Goal: Information Seeking & Learning: Learn about a topic

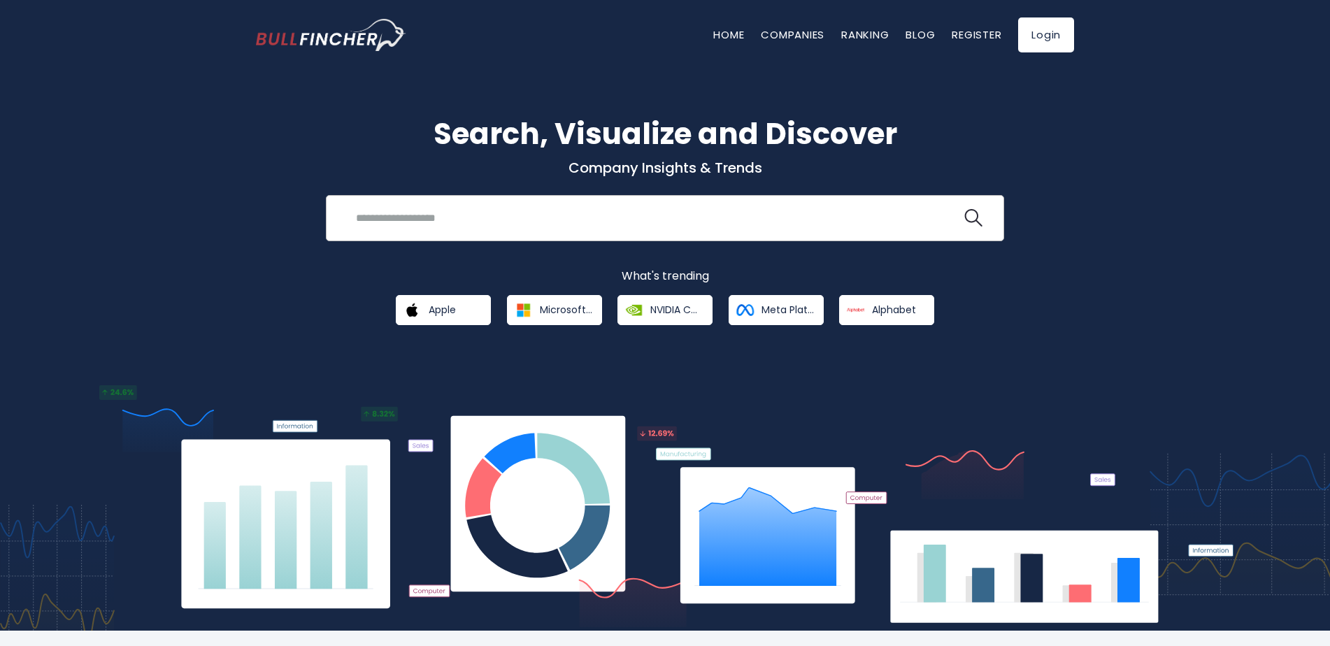
click at [622, 211] on input "search" at bounding box center [654, 218] width 614 height 26
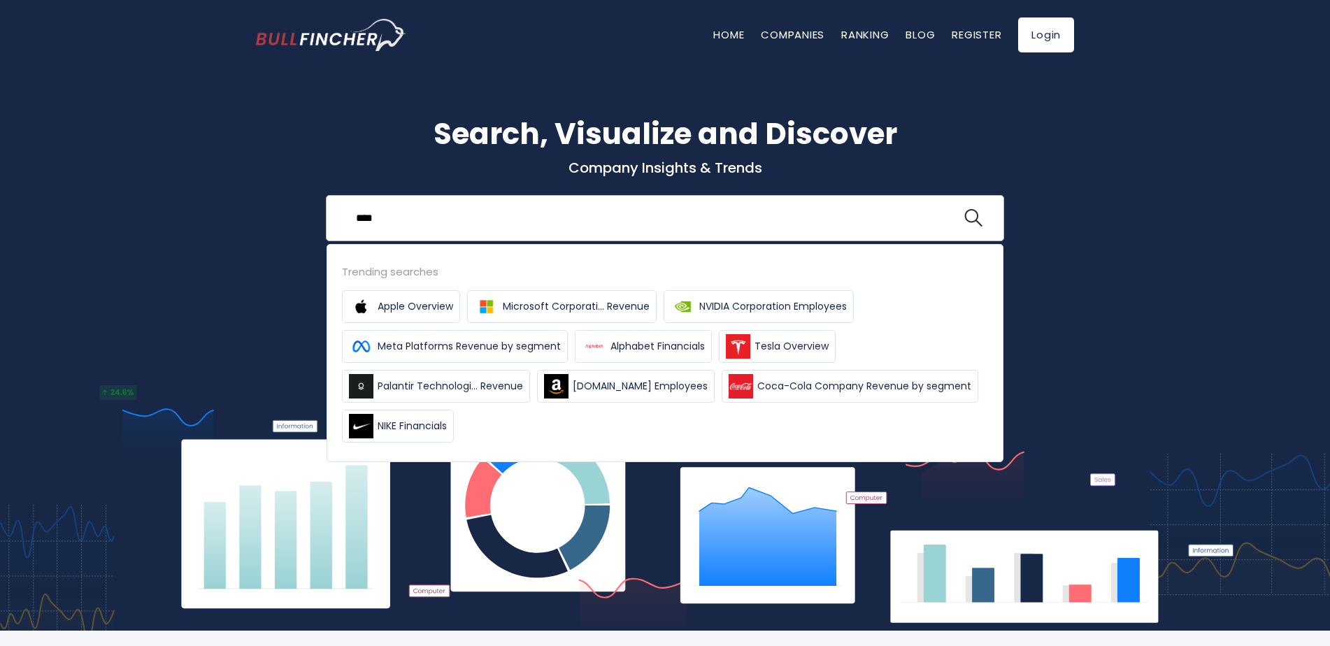
type input "****"
click at [964, 209] on button at bounding box center [973, 218] width 18 height 18
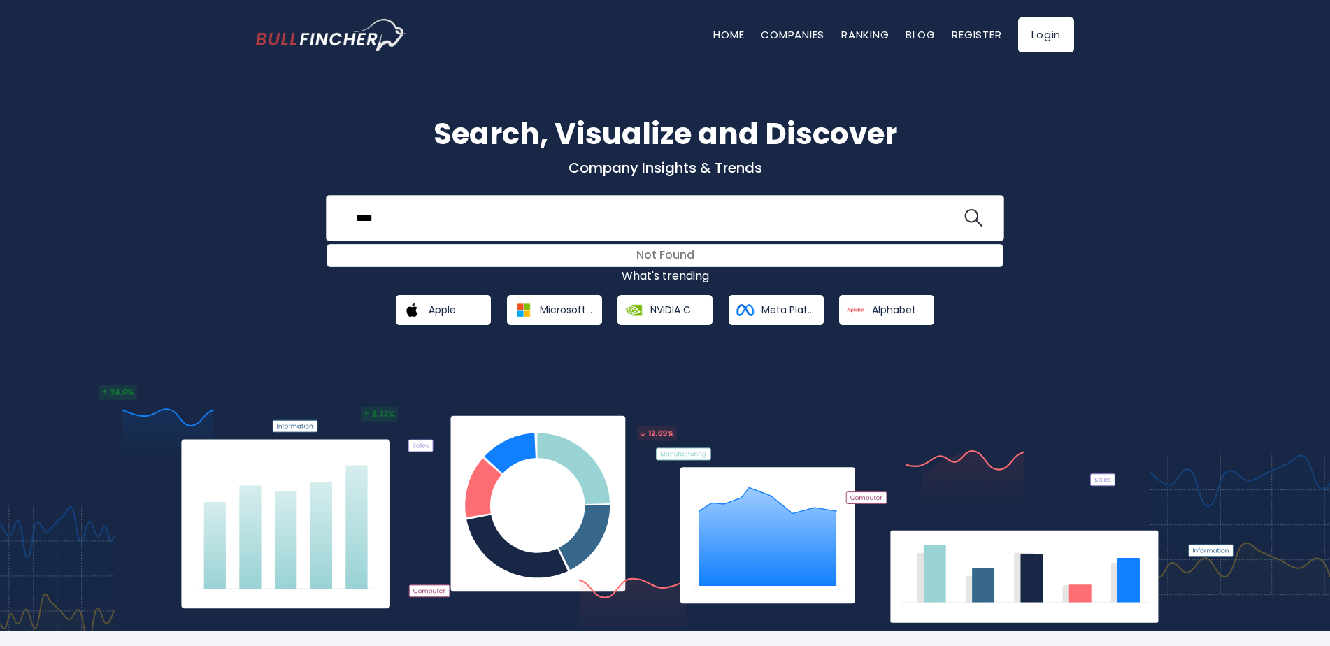
drag, startPoint x: 419, startPoint y: 222, endPoint x: 338, endPoint y: 215, distance: 82.1
click at [338, 215] on div "**** Not Found Recent searches Trending searches" at bounding box center [665, 218] width 678 height 46
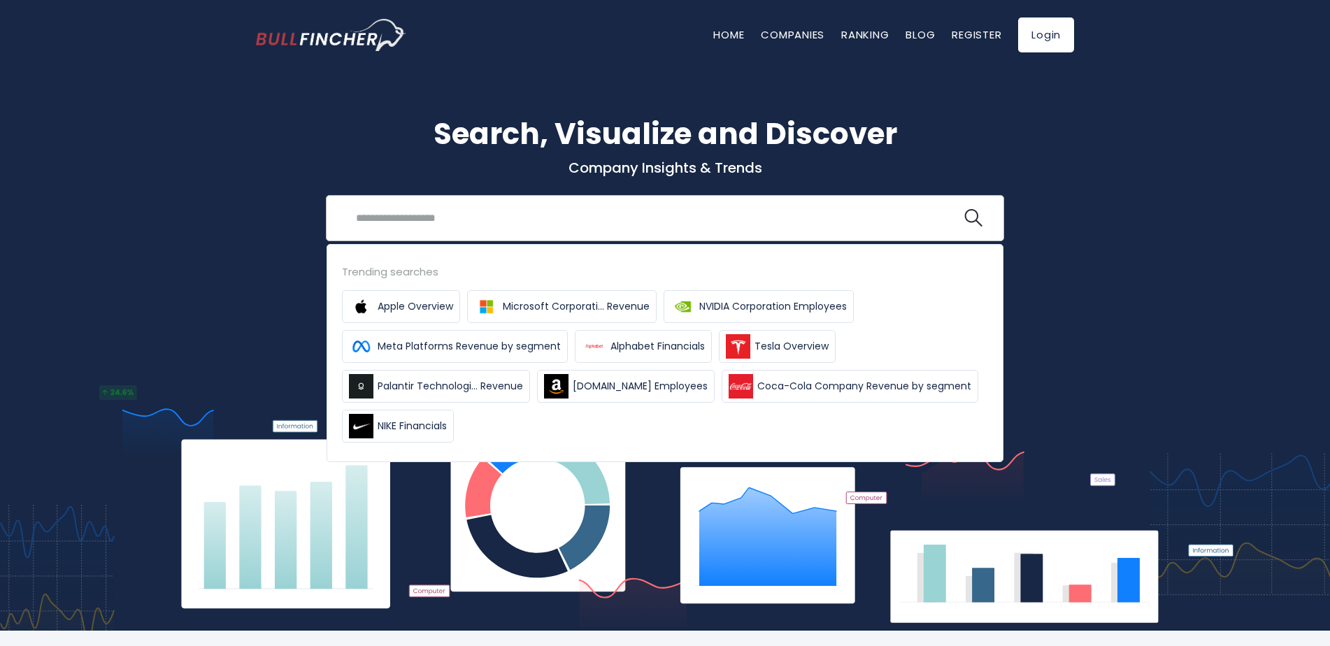
click at [412, 219] on input "search" at bounding box center [654, 218] width 614 height 26
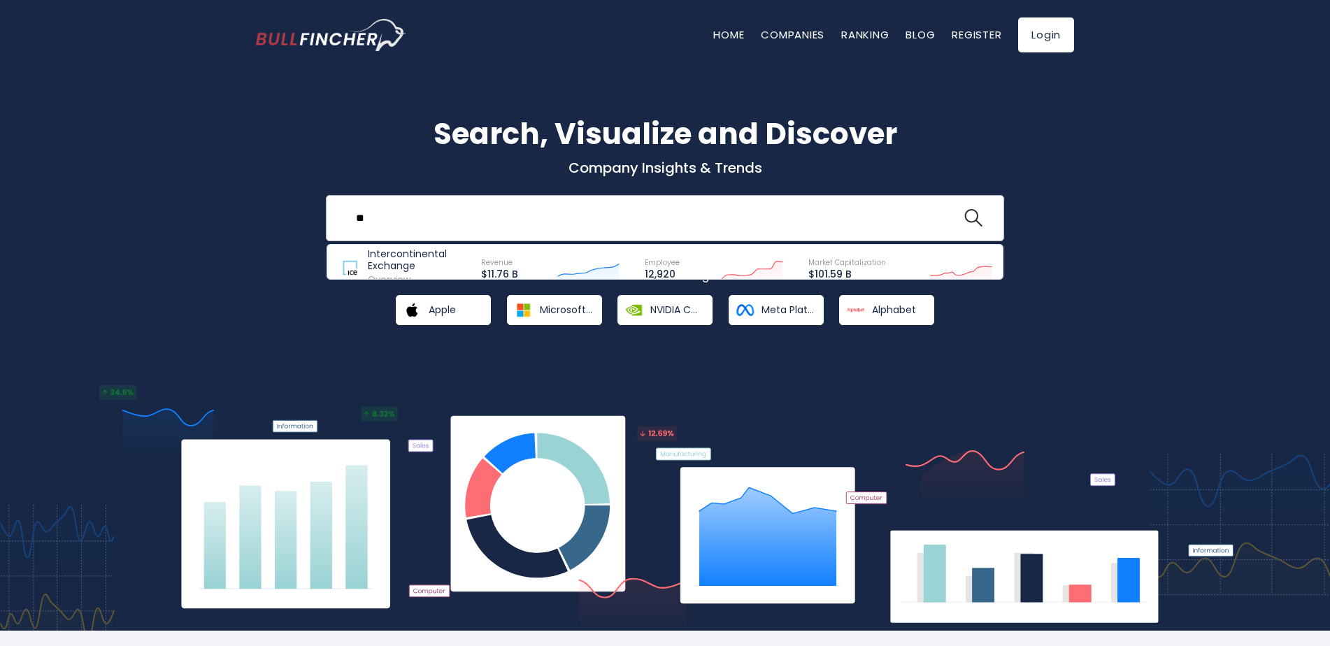
type input "*"
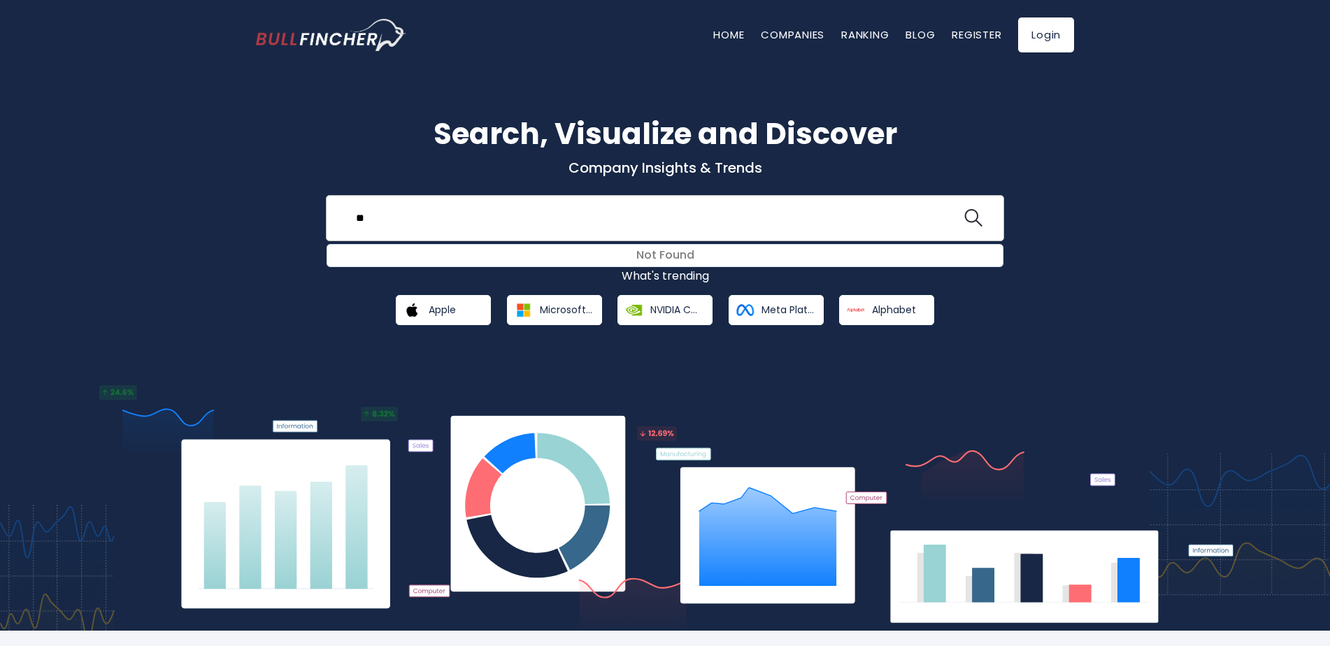
type input "*"
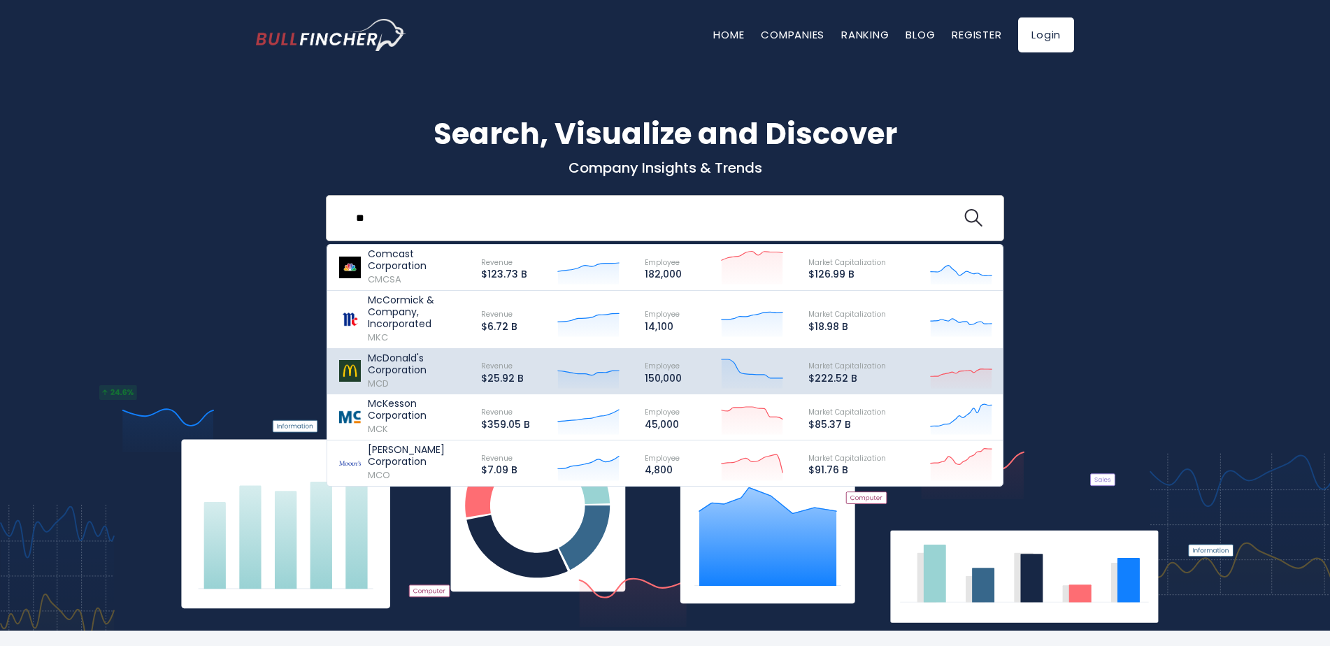
type input "**"
click at [408, 373] on p "McDonald's Corporation" at bounding box center [418, 364] width 101 height 24
click at [415, 372] on p "McDonald's Corporation" at bounding box center [418, 364] width 101 height 24
click at [378, 366] on p "McDonald's Corporation" at bounding box center [418, 364] width 101 height 24
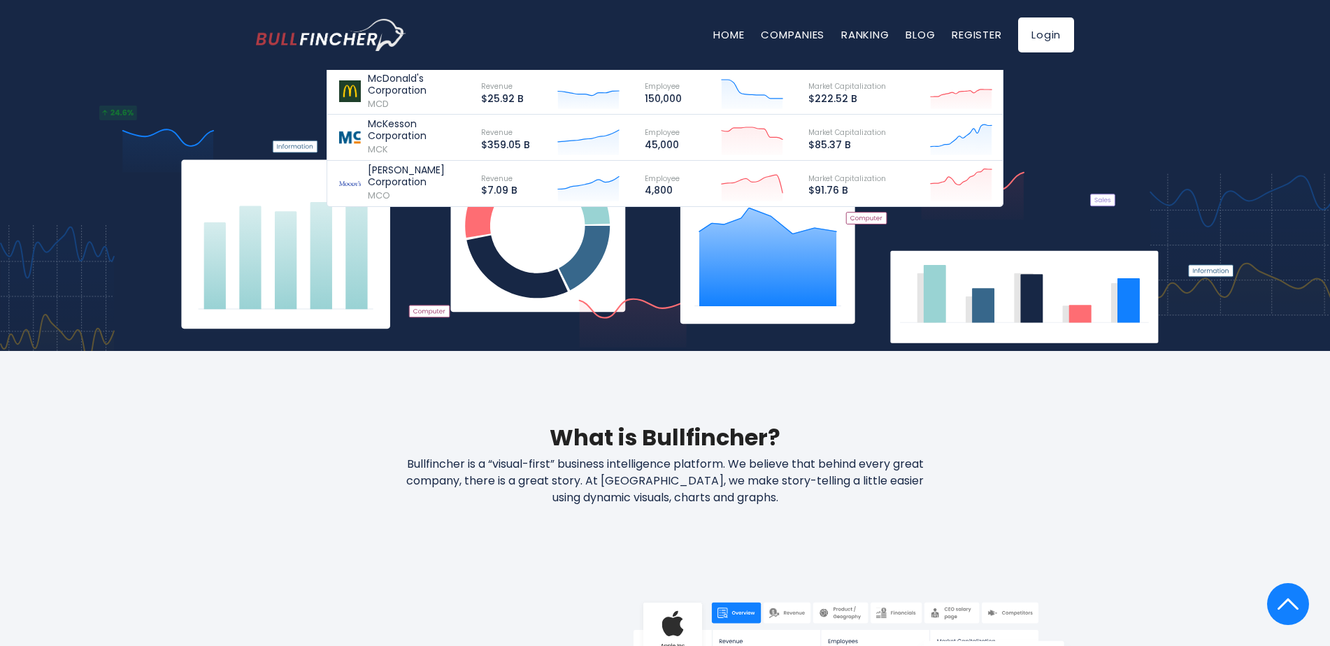
scroll to position [489, 0]
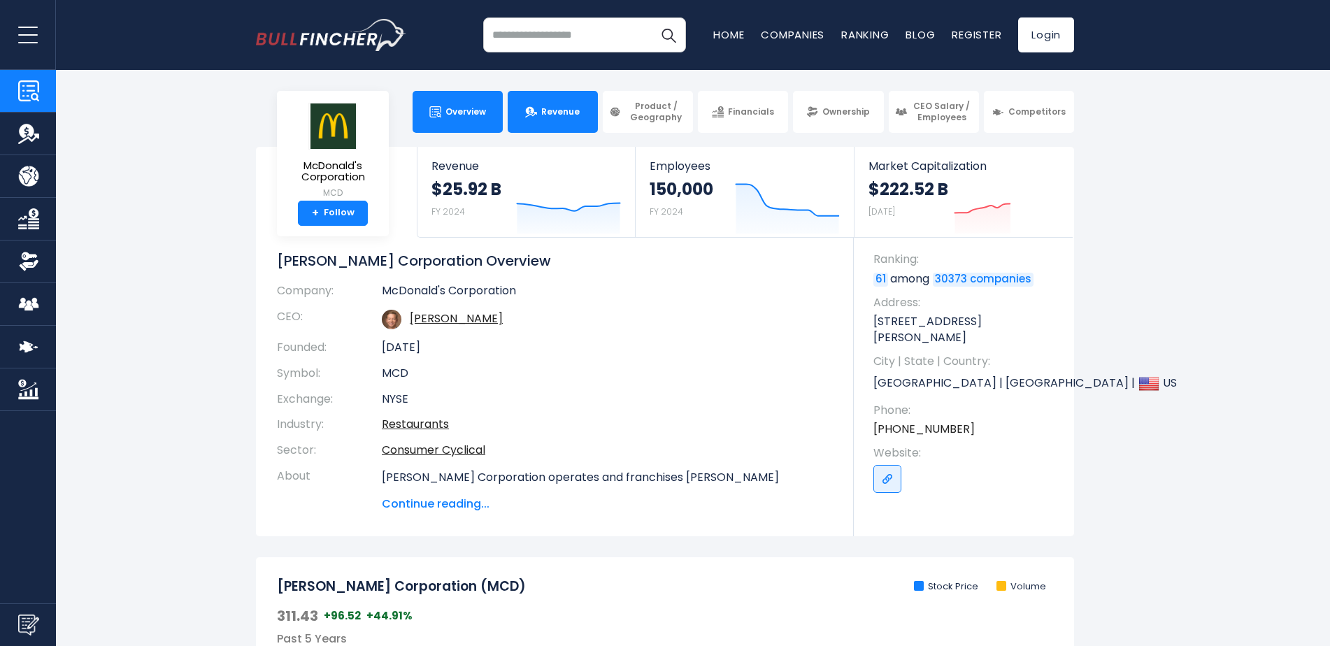
click at [571, 125] on link "Revenue" at bounding box center [553, 112] width 90 height 42
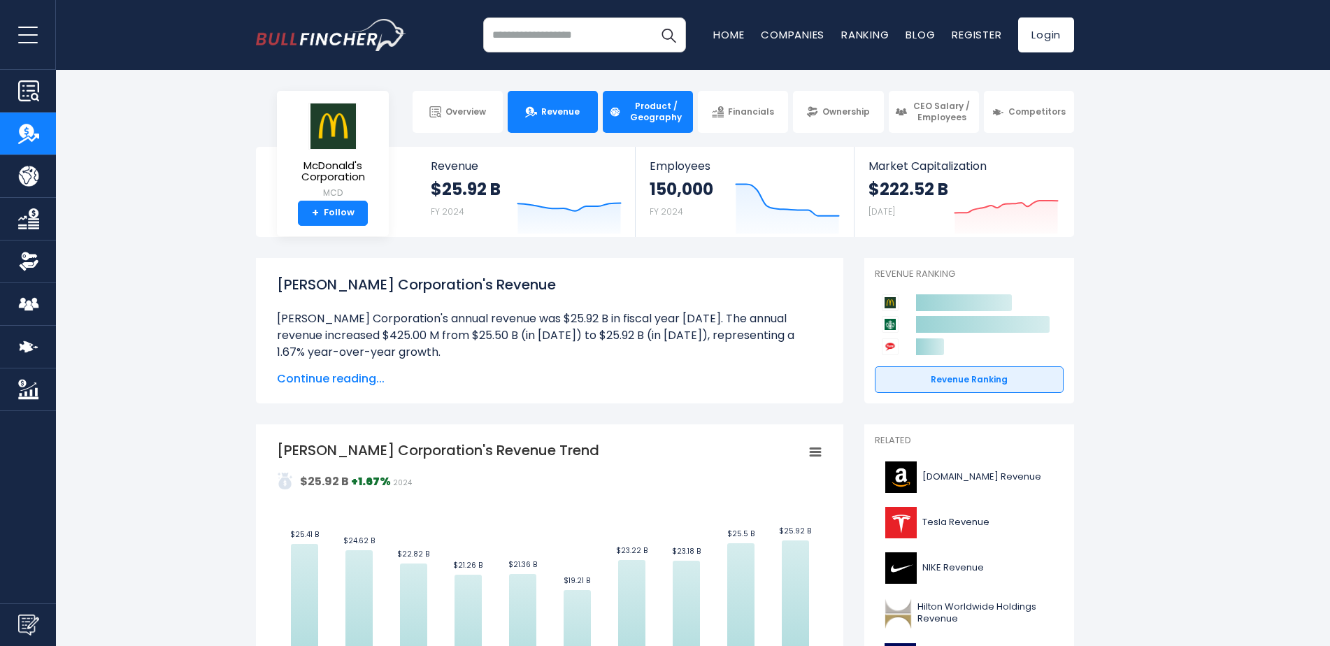
click at [647, 120] on span "Product / Geography" at bounding box center [656, 112] width 62 height 22
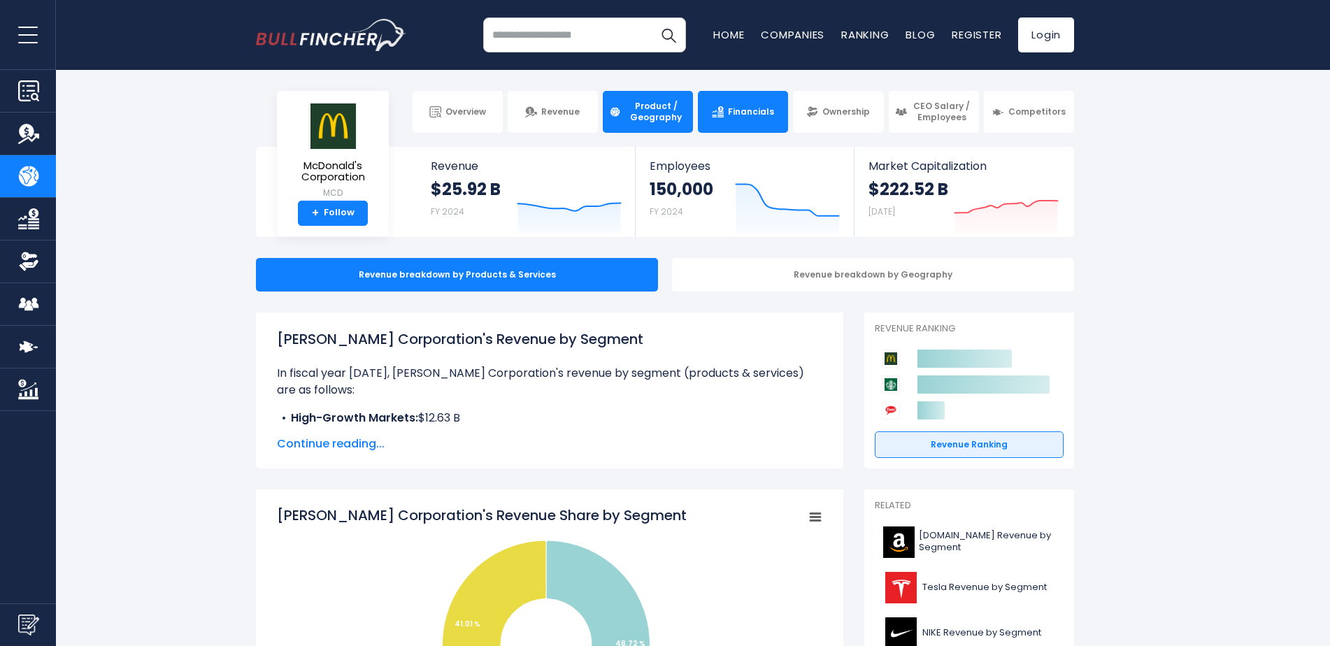
click at [745, 115] on span "Financials" at bounding box center [751, 111] width 46 height 11
click at [743, 112] on span "Financials" at bounding box center [751, 111] width 46 height 11
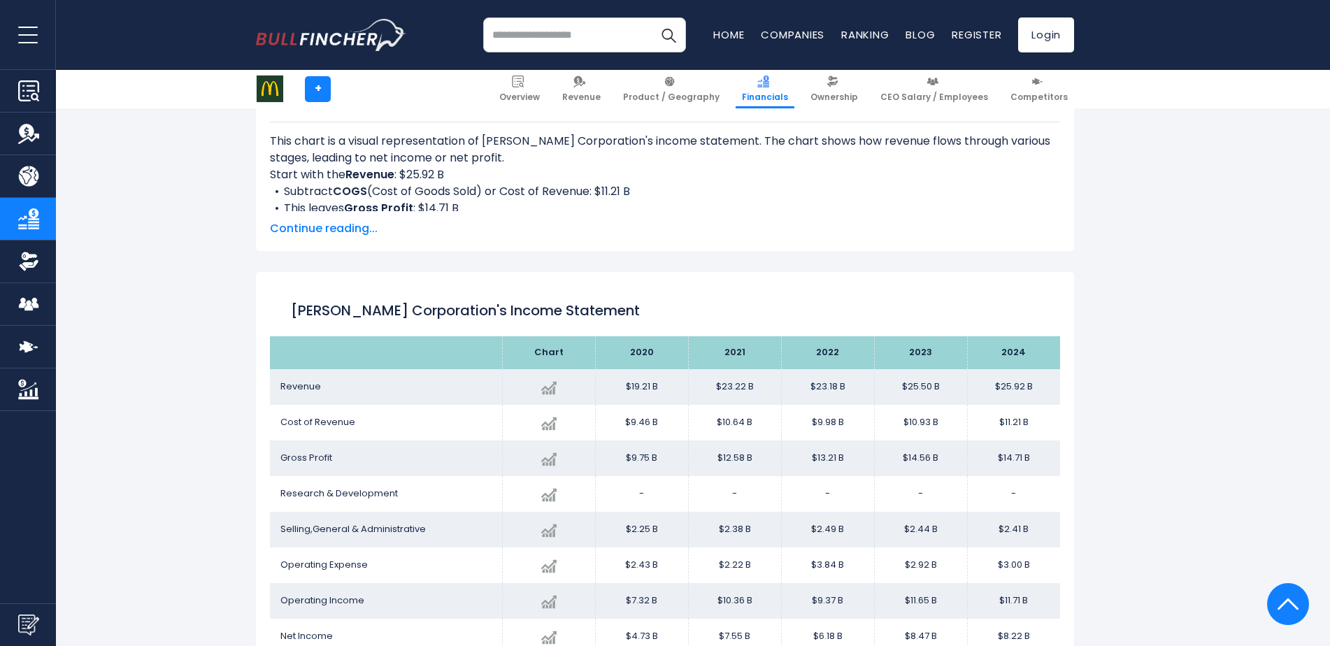
scroll to position [757, 0]
